Goal: Task Accomplishment & Management: Use online tool/utility

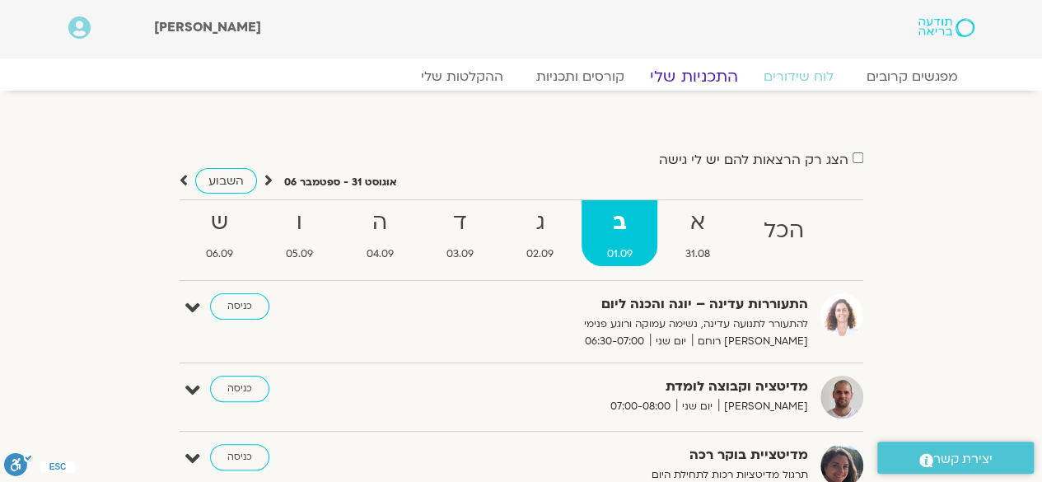
click at [697, 77] on link "התכניות שלי" at bounding box center [694, 77] width 128 height 20
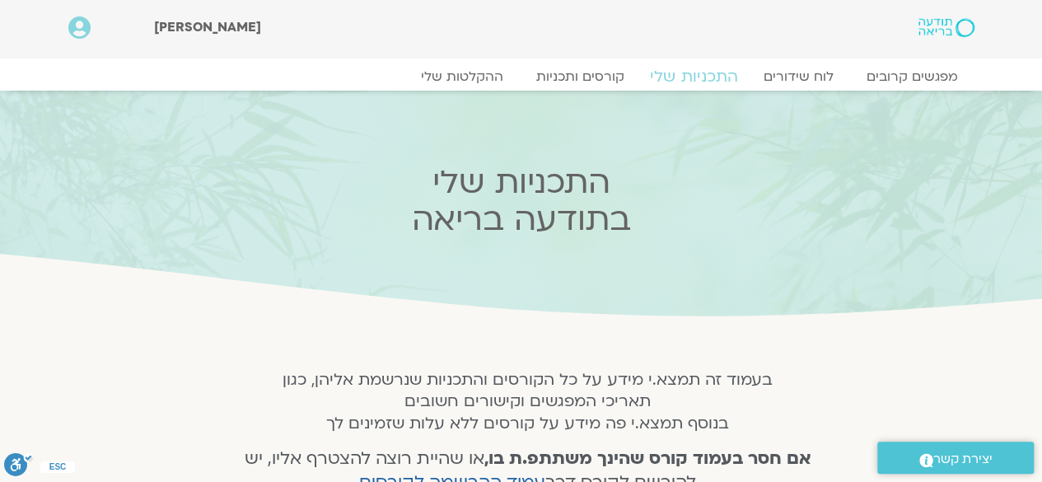
click at [697, 77] on link "התכניות שלי" at bounding box center [694, 77] width 128 height 20
click at [1039, 49] on section "שלום עדי Main Menu אזור אישי הזמנות התנתקות פרטי המורה הוספת אירוע" at bounding box center [521, 29] width 1042 height 58
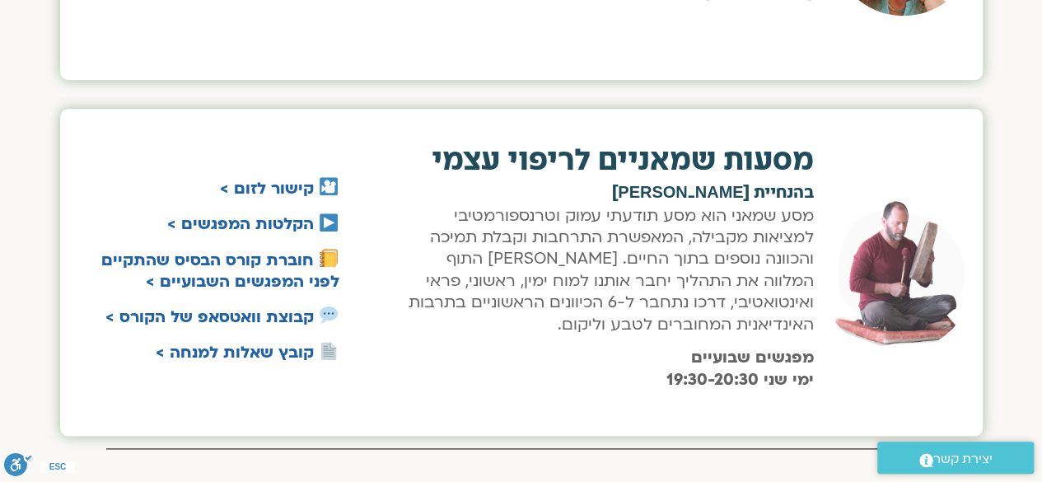
scroll to position [905, 0]
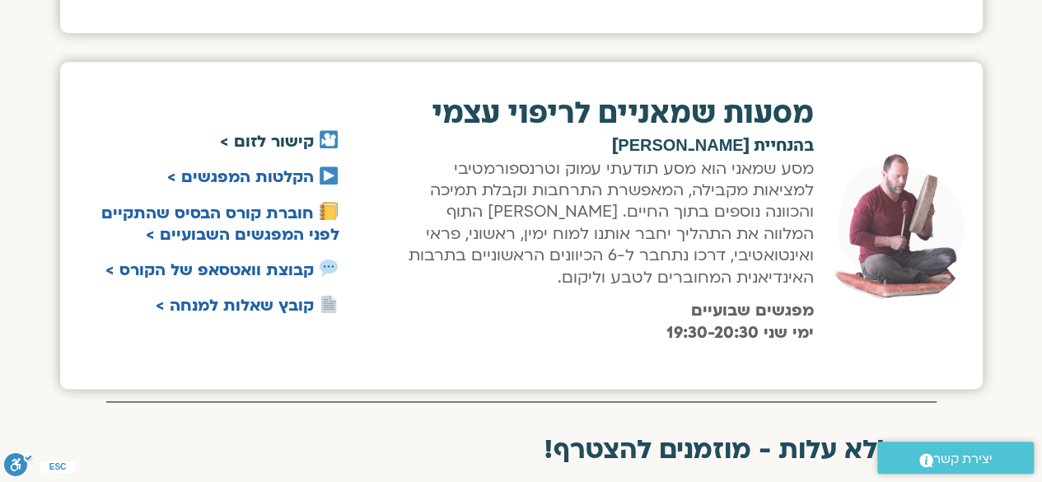
click at [295, 138] on link "קישור לזום >" at bounding box center [267, 141] width 94 height 21
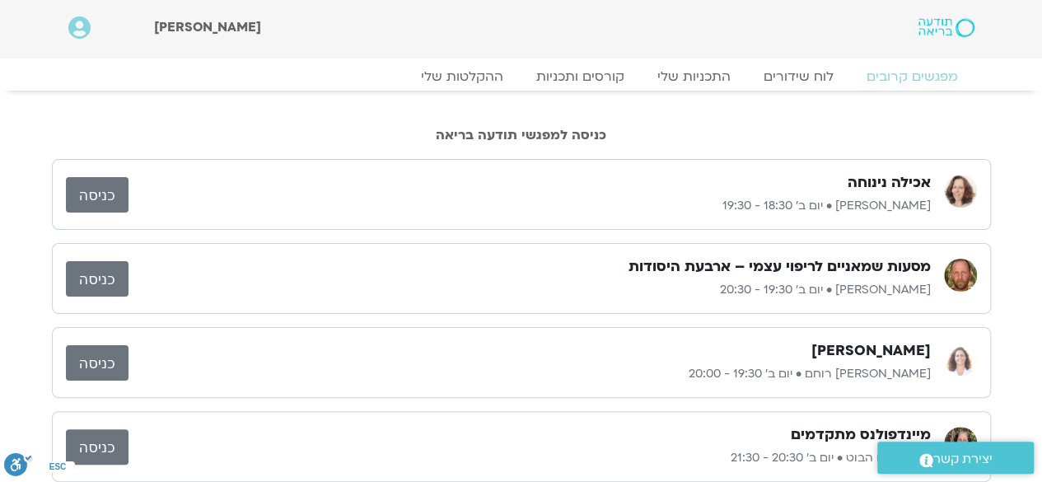
click at [106, 277] on link "כניסה" at bounding box center [97, 278] width 63 height 35
